Goal: Task Accomplishment & Management: Manage account settings

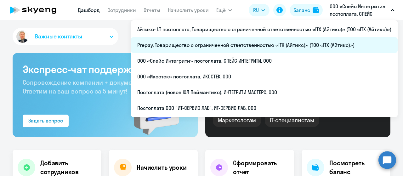
click at [224, 41] on li "Prepay, Товарищество с ограниченной ответственностью «ITX (Айтикс)» (ТОО «ITX (…" at bounding box center [264, 45] width 267 height 16
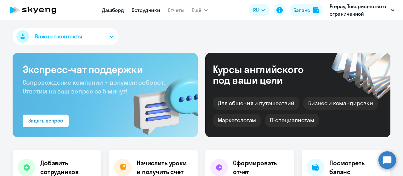
click at [153, 11] on link "Сотрудники" at bounding box center [146, 10] width 29 height 6
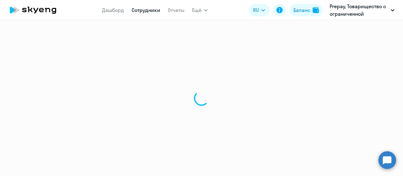
select select "30"
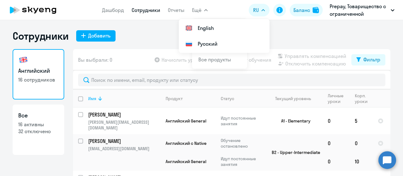
click at [98, 99] on icon at bounding box center [100, 99] width 4 height 4
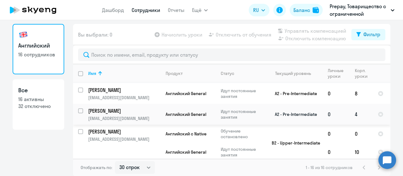
scroll to position [268, 0]
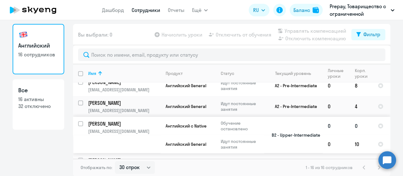
click at [150, 128] on p "han094@yandex.ru" at bounding box center [124, 131] width 72 height 6
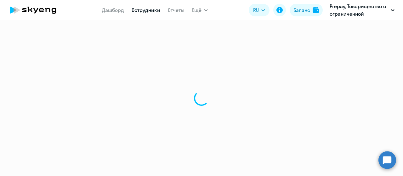
select select "english"
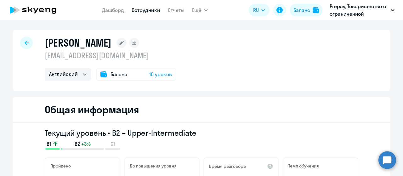
click at [118, 73] on span "Баланс" at bounding box center [118, 75] width 17 height 8
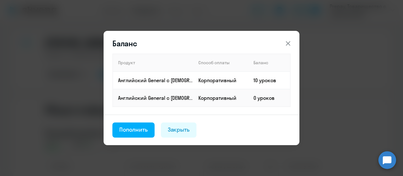
click at [286, 44] on icon at bounding box center [288, 44] width 8 height 8
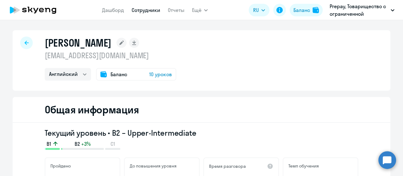
click at [21, 40] on div at bounding box center [26, 43] width 13 height 13
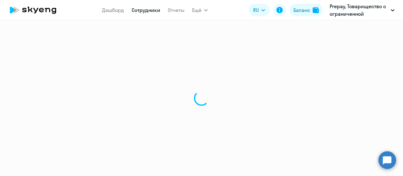
select select "30"
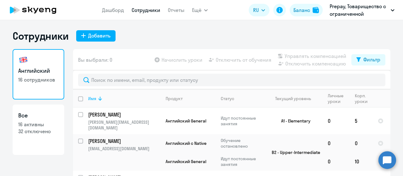
click at [96, 101] on icon at bounding box center [100, 99] width 8 height 8
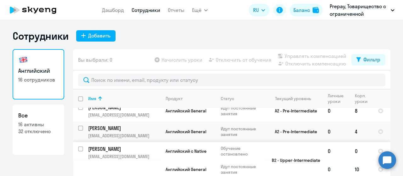
scroll to position [25, 0]
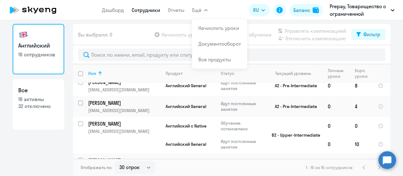
click at [97, 73] on icon at bounding box center [100, 74] width 8 height 8
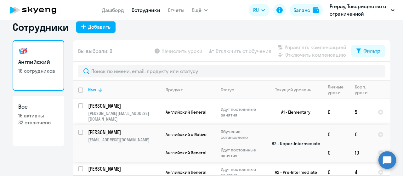
scroll to position [0, 0]
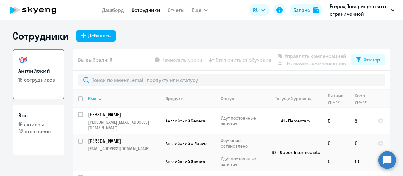
click at [99, 100] on icon at bounding box center [100, 99] width 8 height 8
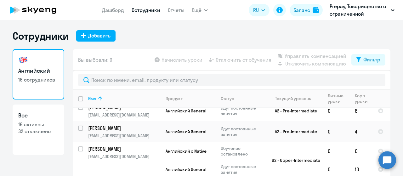
click at [52, 9] on icon at bounding box center [54, 11] width 5 height 6
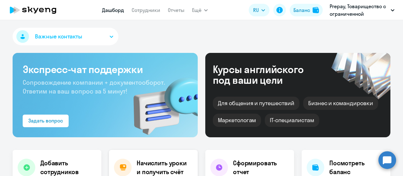
select select "30"
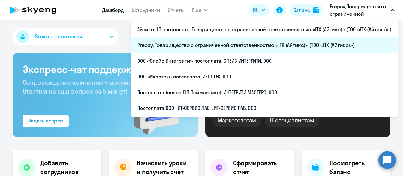
click at [214, 47] on li "Prepay, Товарищество с ограниченной ответственностью «ITX (Айтикс)» (ТОО «ITX (…" at bounding box center [264, 45] width 267 height 16
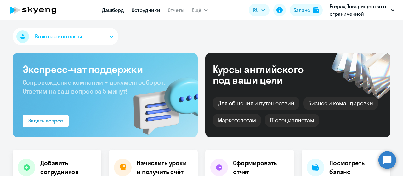
click at [142, 8] on link "Сотрудники" at bounding box center [146, 10] width 29 height 6
select select "30"
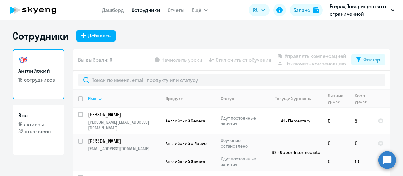
click at [103, 98] on div "Имя" at bounding box center [124, 99] width 72 height 6
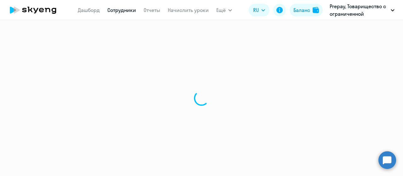
select select "english"
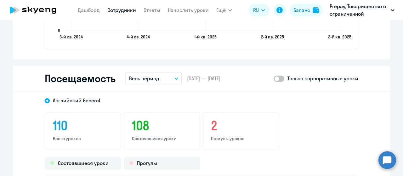
scroll to position [818, 0]
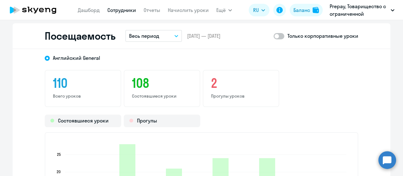
click at [159, 34] on button "Весь период" at bounding box center [153, 36] width 57 height 12
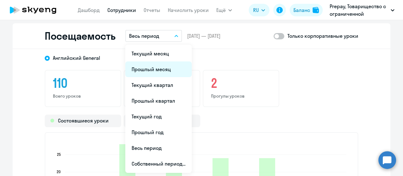
click at [151, 66] on li "Прошлый месяц" at bounding box center [158, 69] width 66 height 16
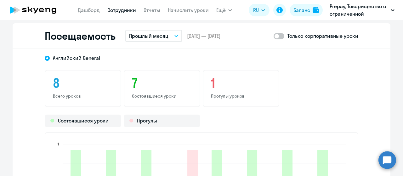
click at [164, 37] on p "Прошлый месяц" at bounding box center [148, 36] width 39 height 8
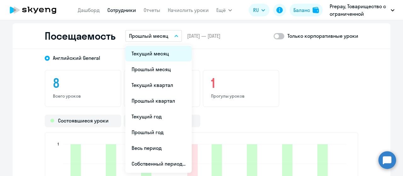
click at [157, 52] on li "Текущий месяц" at bounding box center [158, 54] width 66 height 16
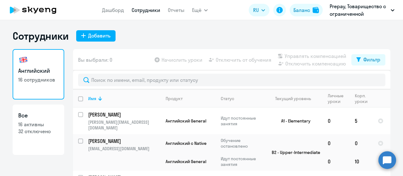
select select "30"
